Goal: Navigation & Orientation: Find specific page/section

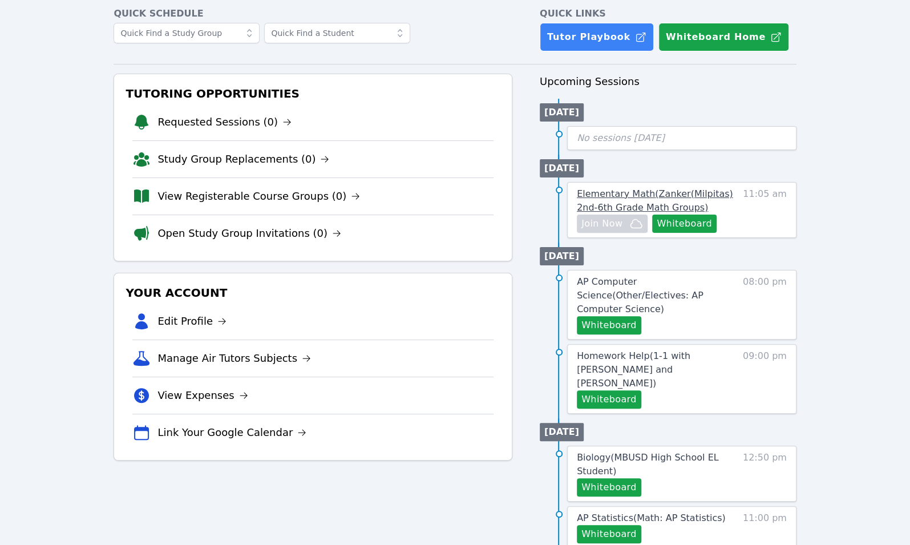
scroll to position [51, 0]
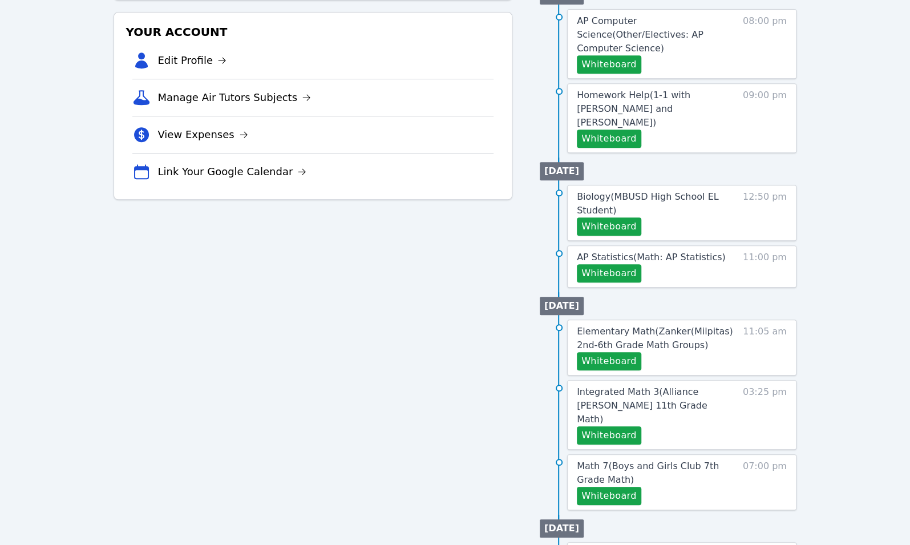
scroll to position [425, 0]
